Goal: Task Accomplishment & Management: Use online tool/utility

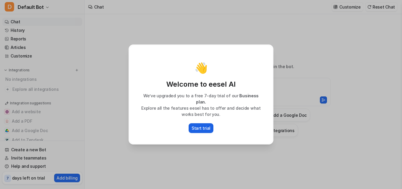
click at [198, 125] on p "Start trial" at bounding box center [201, 128] width 19 height 6
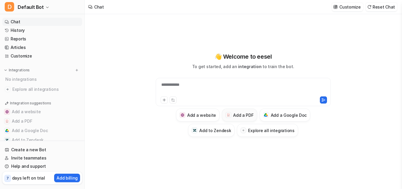
click at [243, 115] on h3 "Add a PDF" at bounding box center [243, 115] width 20 height 6
